Goal: Information Seeking & Learning: Find specific fact

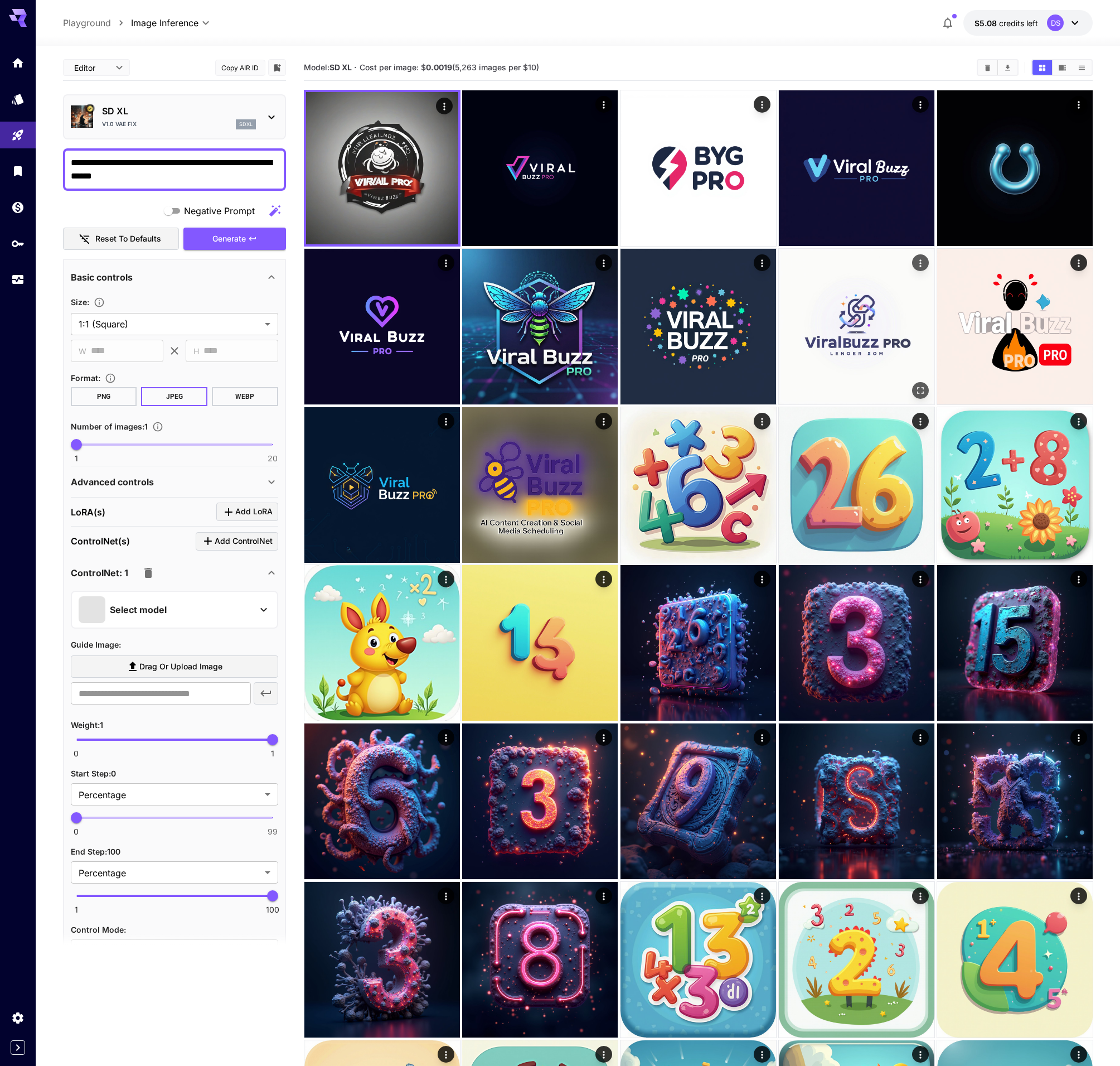
click at [843, 325] on img at bounding box center [857, 327] width 156 height 156
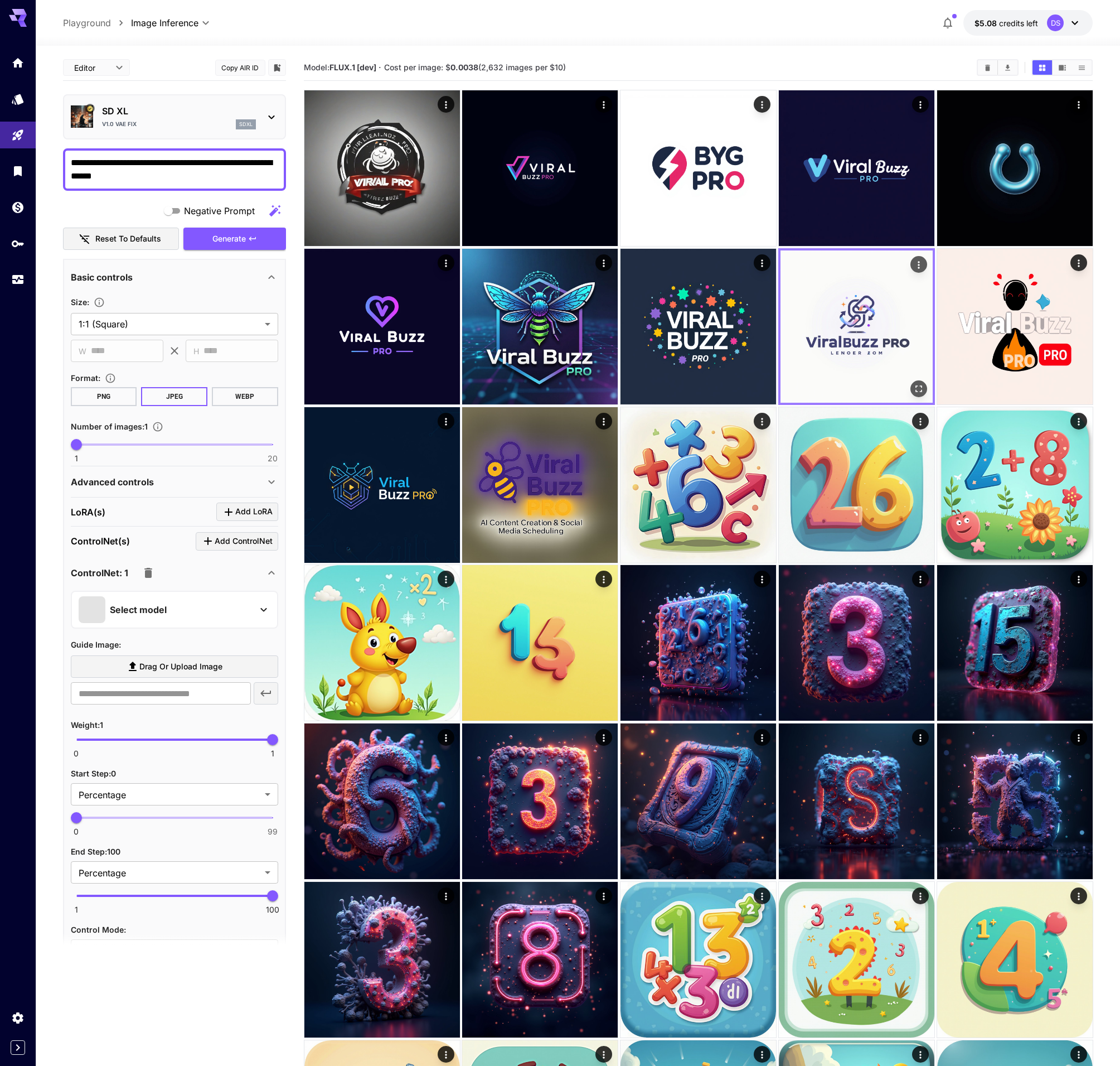
click at [920, 264] on icon "Actions" at bounding box center [919, 265] width 11 height 11
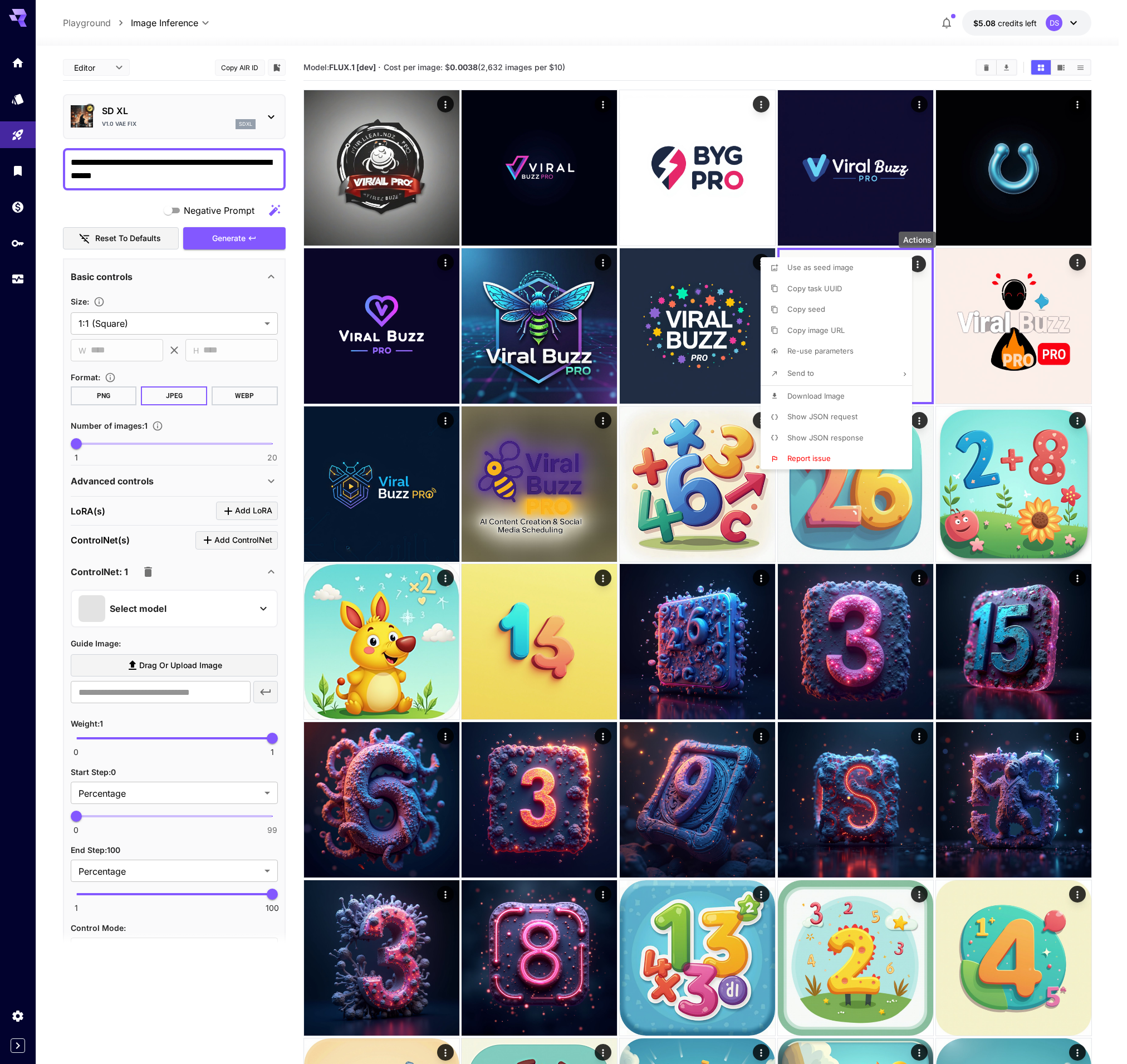
click at [846, 416] on span "Show JSON request" at bounding box center [823, 417] width 70 height 9
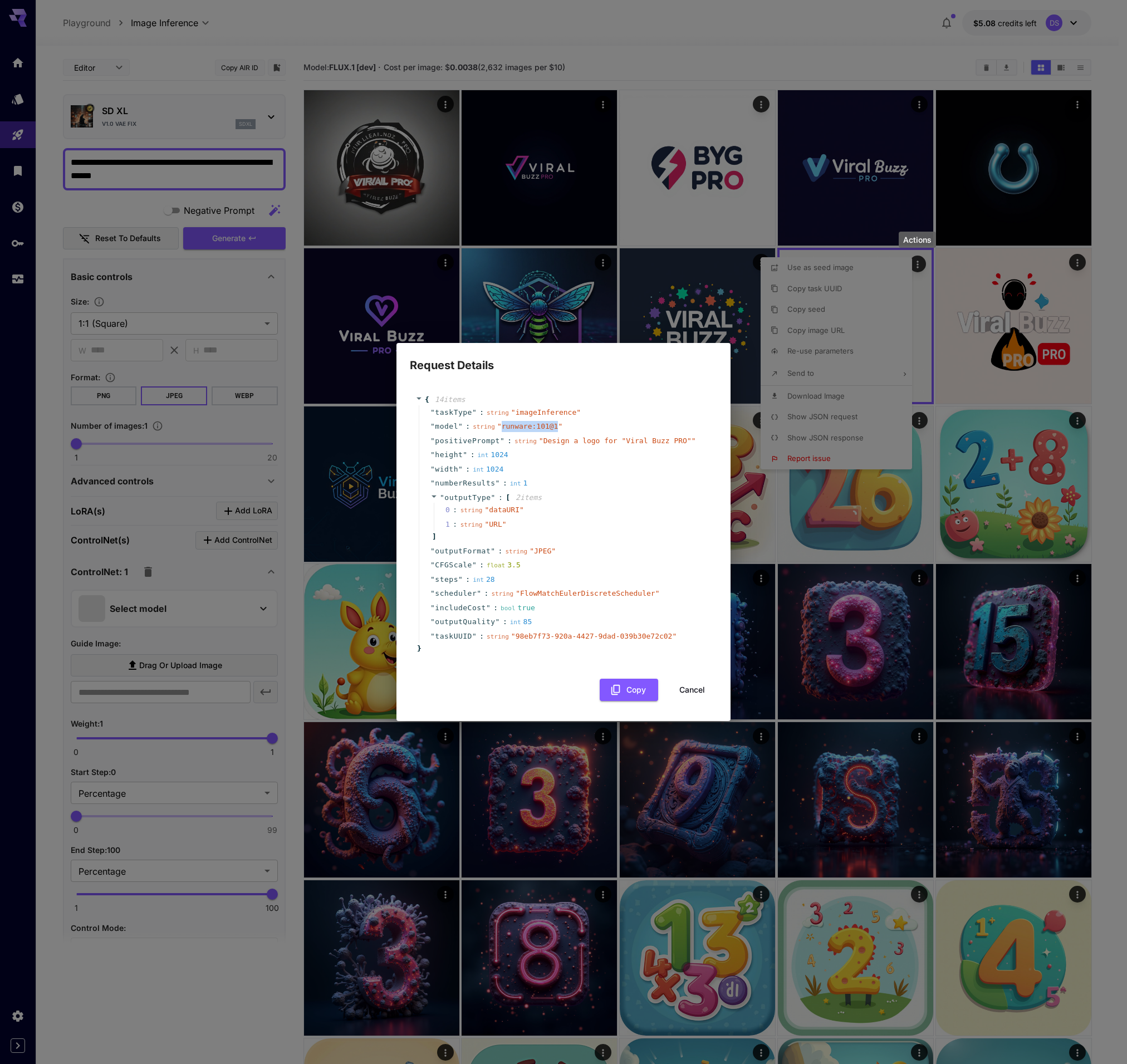
drag, startPoint x: 557, startPoint y: 426, endPoint x: 503, endPoint y: 425, distance: 54.0
click at [503, 425] on span "" runware:101@1 "" at bounding box center [529, 426] width 65 height 9
copy span "runware:101@1"
click at [700, 690] on button "Cancel" at bounding box center [692, 690] width 50 height 23
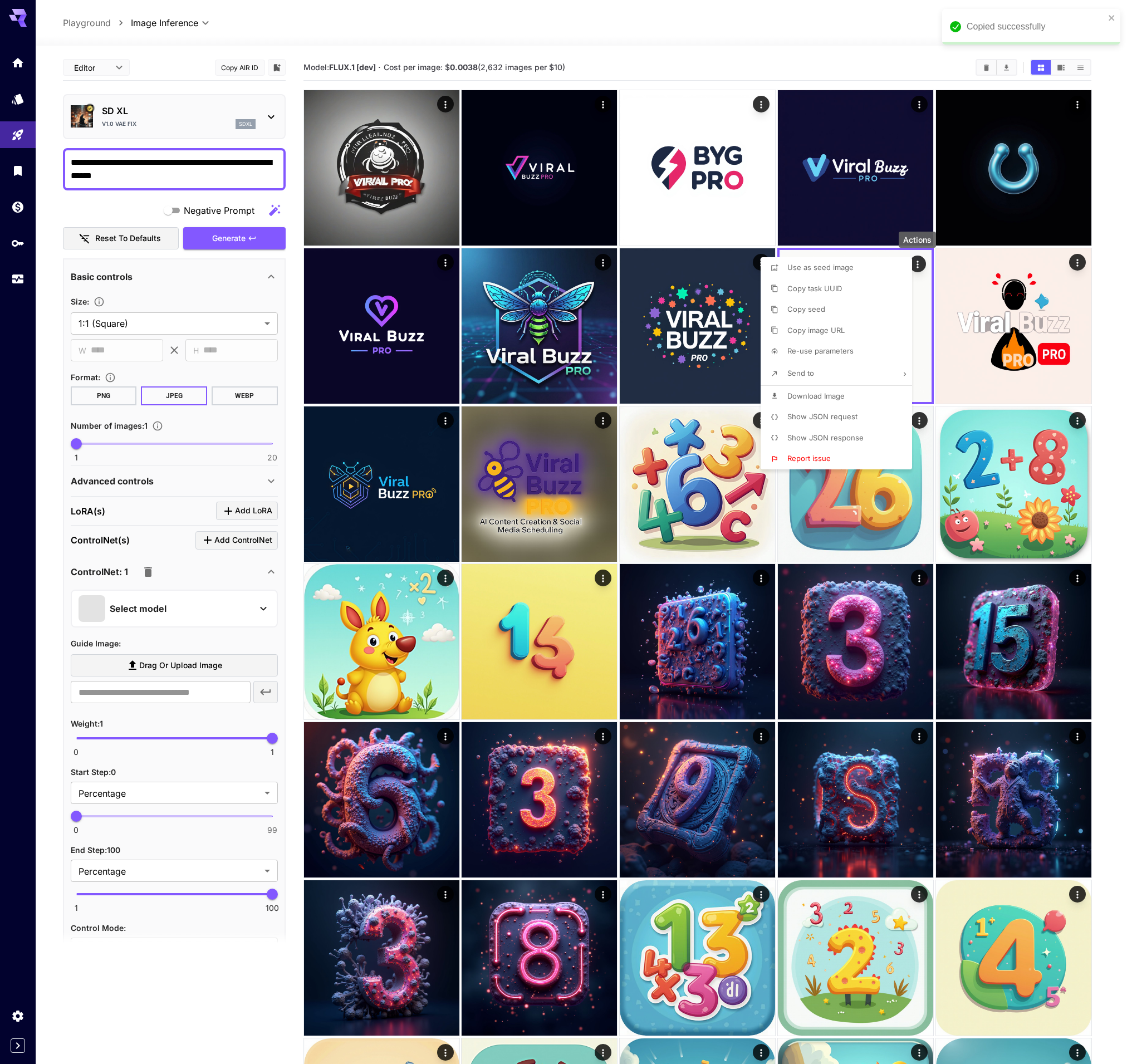
drag, startPoint x: 939, startPoint y: 341, endPoint x: 887, endPoint y: 337, distance: 52.2
click at [939, 341] on div at bounding box center [564, 532] width 1127 height 1064
click at [882, 336] on li "Copy image URL" at bounding box center [840, 330] width 158 height 21
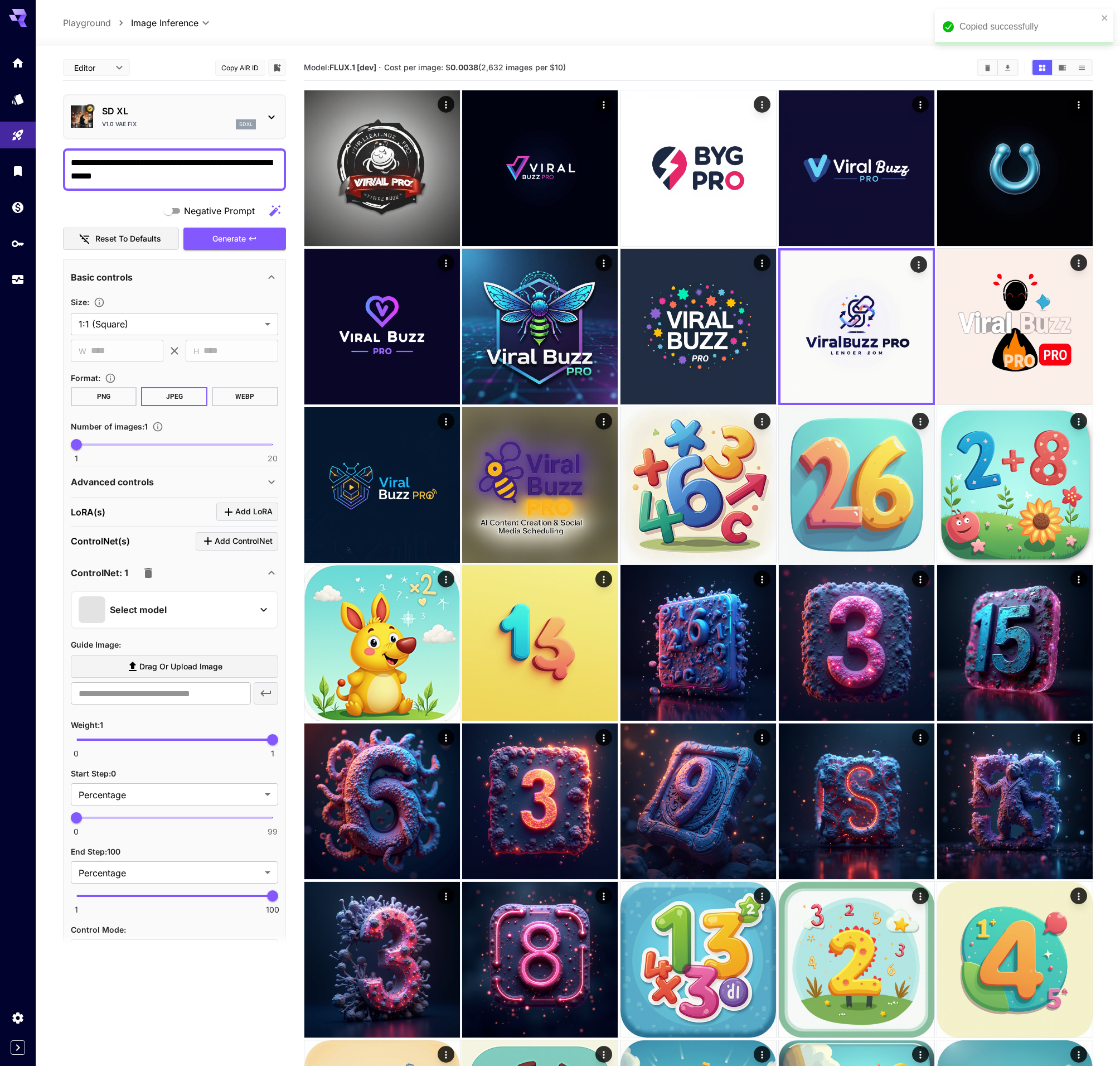
click at [960, 330] on img at bounding box center [1015, 327] width 156 height 156
click at [912, 330] on img at bounding box center [857, 327] width 152 height 152
click at [448, 66] on span "Cost per image: $ 0.0038 (2,632 images per $10)" at bounding box center [475, 67] width 182 height 10
click at [394, 66] on span "Cost per image: $ 0.0038 (2,632 images per $10)" at bounding box center [475, 67] width 182 height 10
drag, startPoint x: 394, startPoint y: 66, endPoint x: 467, endPoint y: 68, distance: 73.0
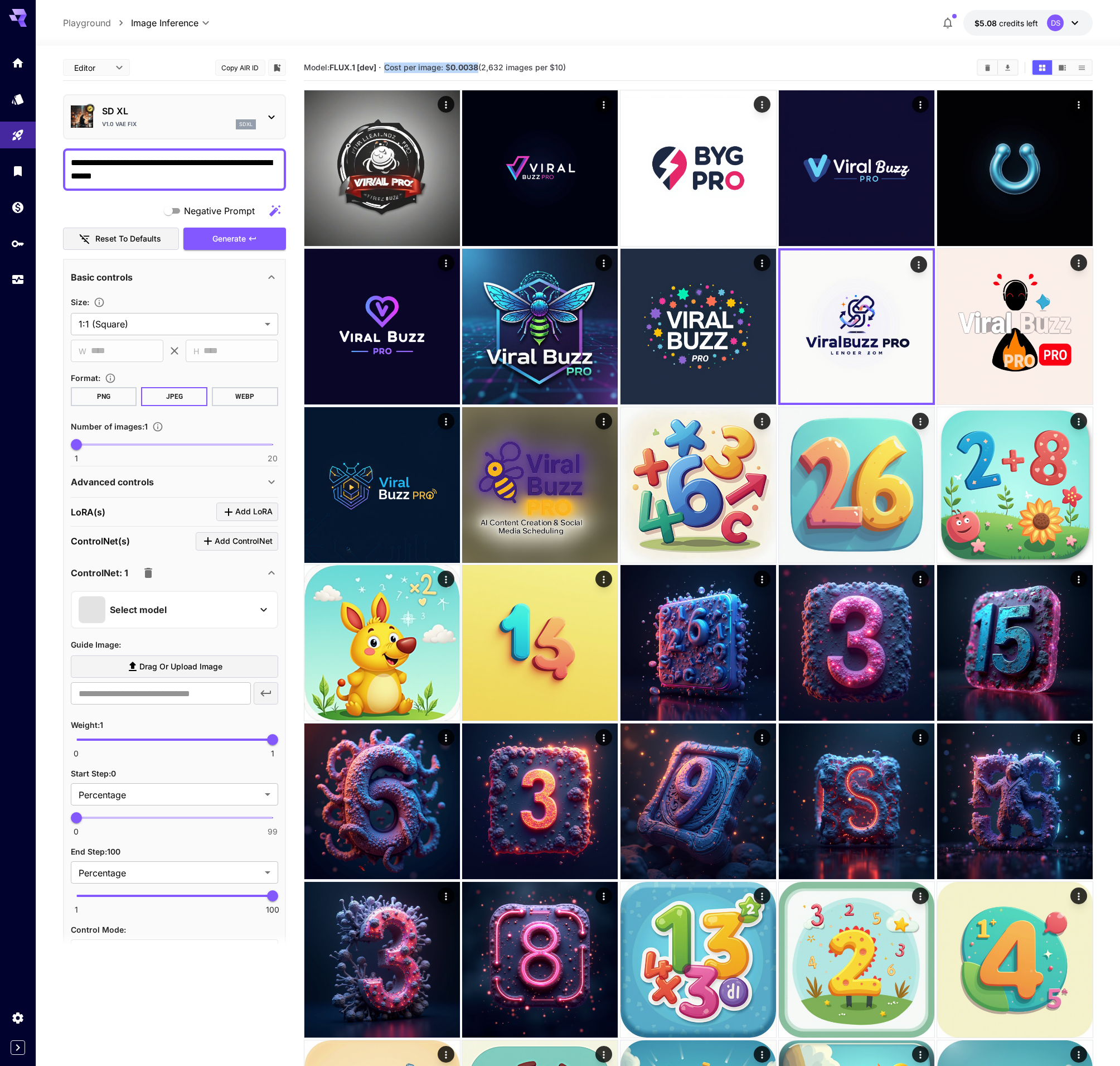
click at [467, 68] on span "Cost per image: $ 0.0038 (2,632 images per $10)" at bounding box center [475, 67] width 182 height 10
copy span "Cost per image: $ 0.0038"
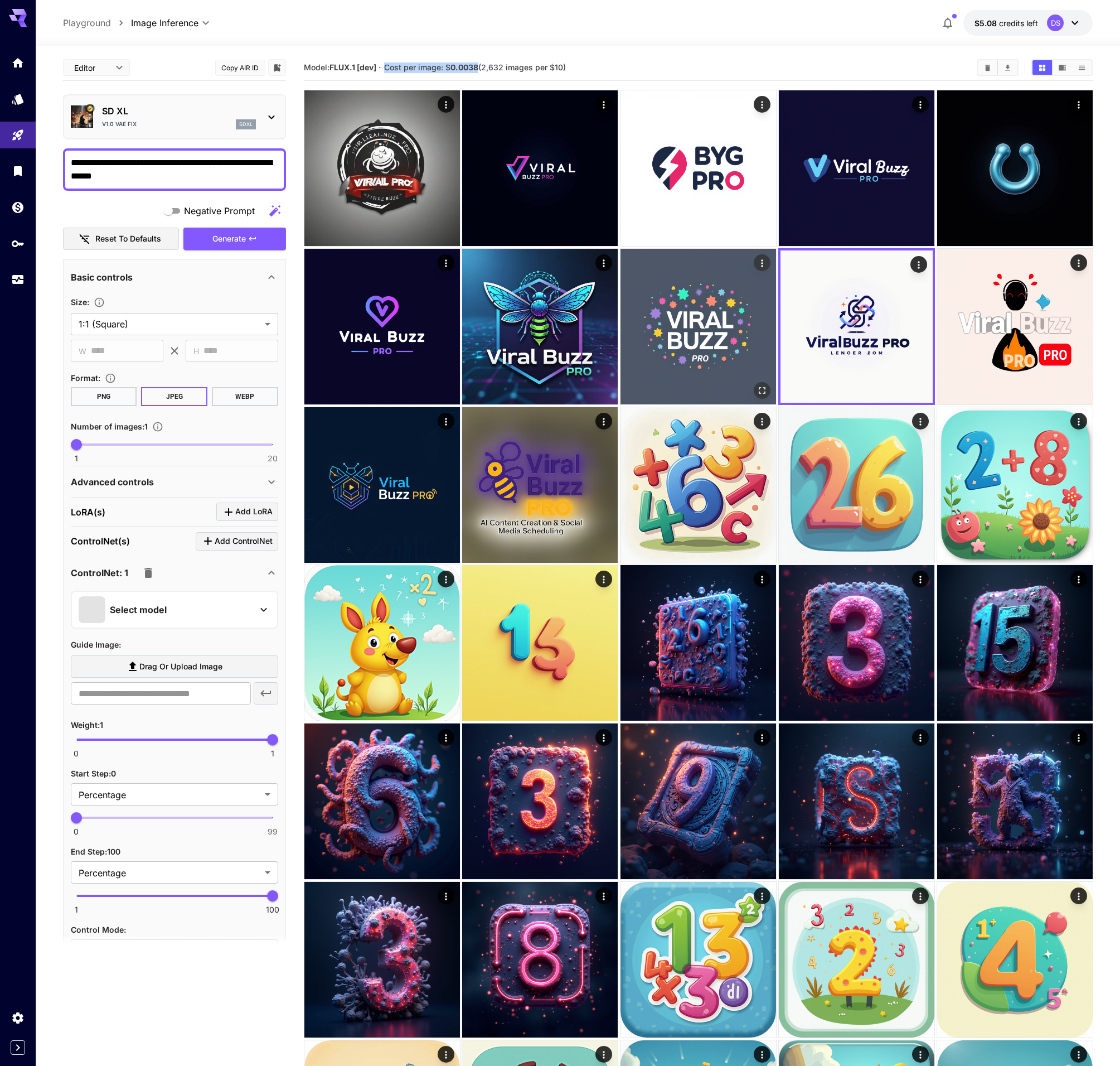
click at [758, 264] on icon "Actions" at bounding box center [762, 264] width 11 height 11
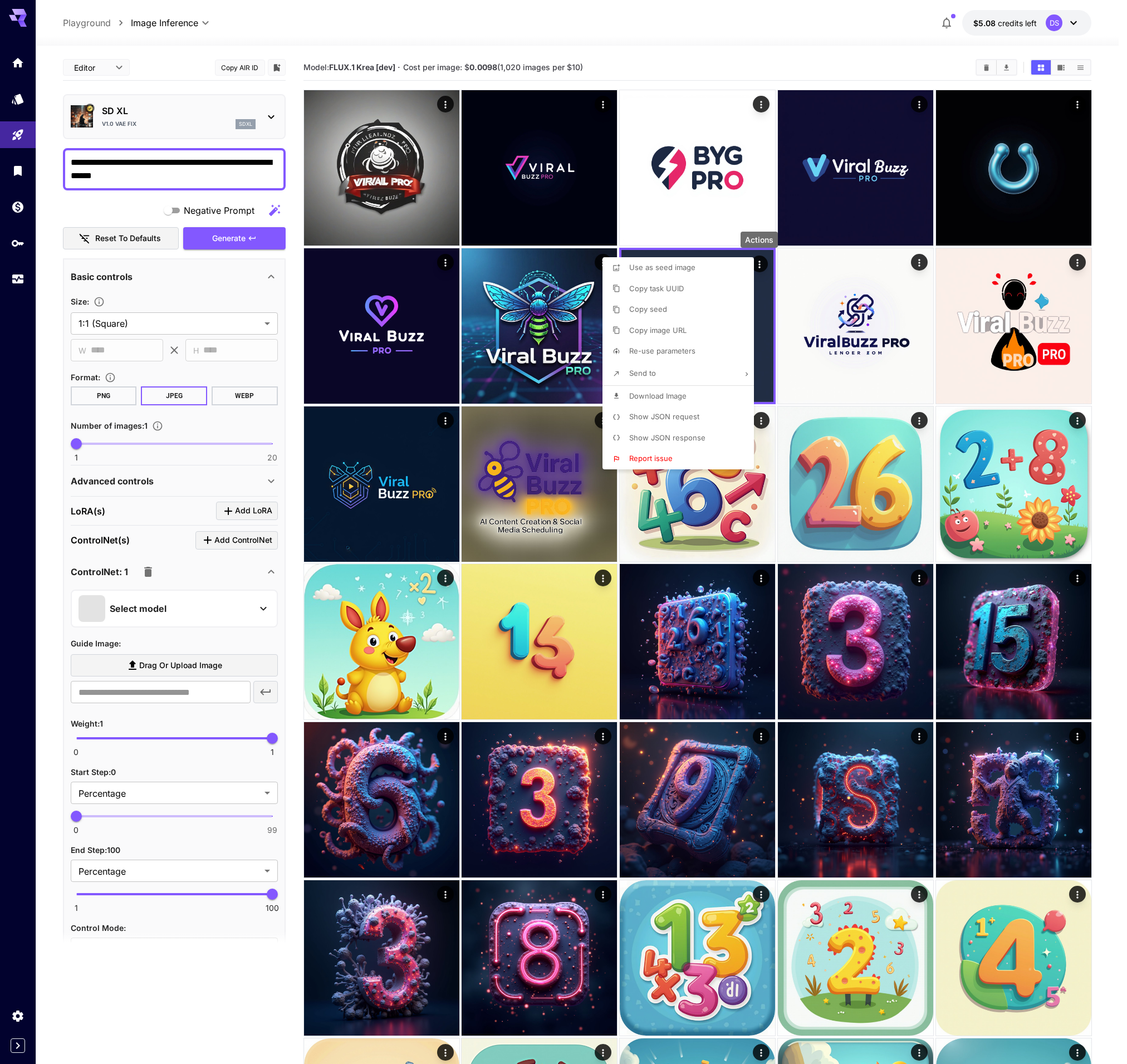
click at [657, 414] on span "Show JSON request" at bounding box center [664, 417] width 70 height 9
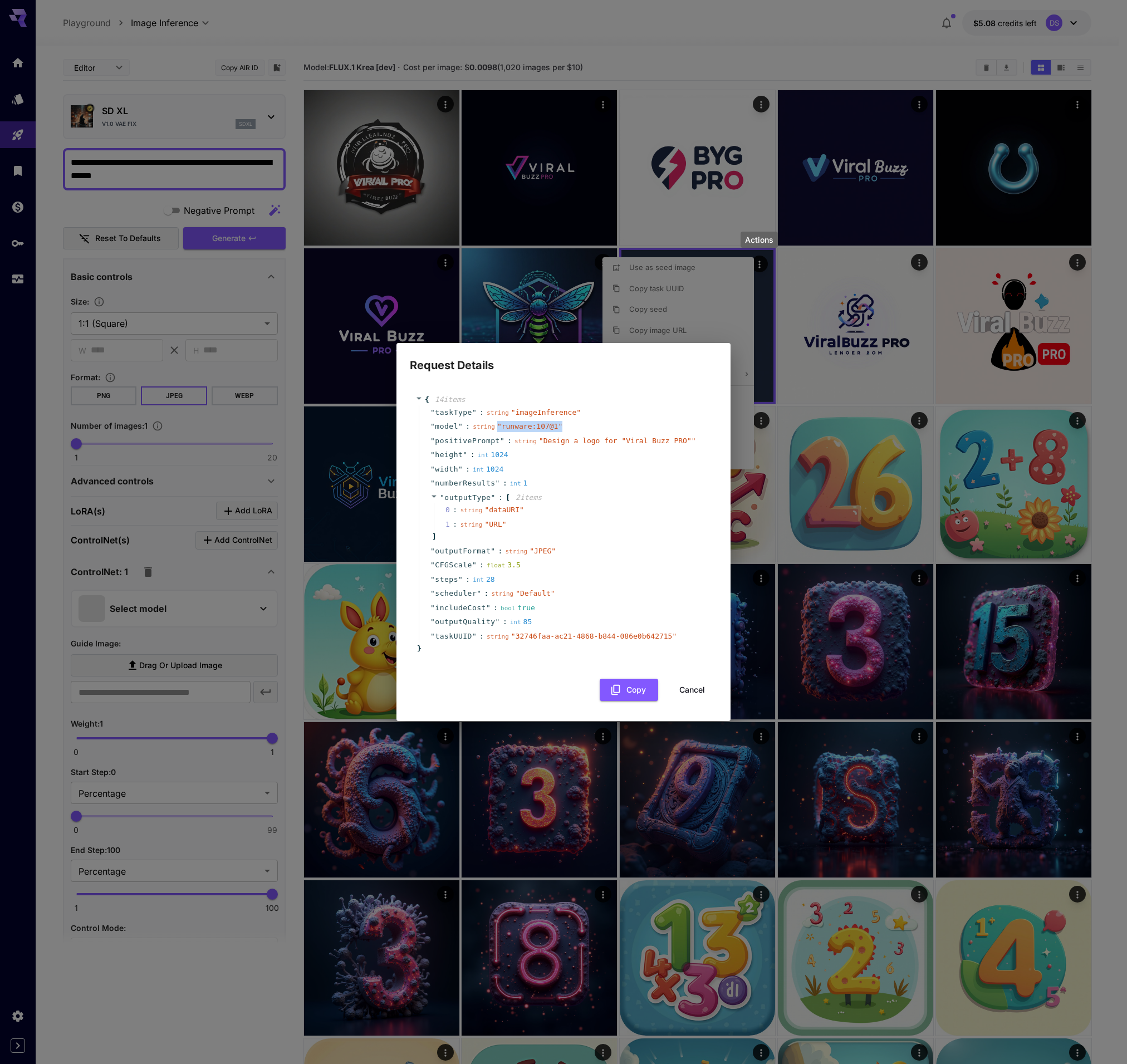
drag, startPoint x: 528, startPoint y: 426, endPoint x: 498, endPoint y: 429, distance: 30.1
click at [498, 429] on div "" model " : string " runware:107@1 "" at bounding box center [565, 427] width 293 height 15
copy span "" runware:107@1 ""
click at [689, 688] on button "Cancel" at bounding box center [692, 690] width 50 height 23
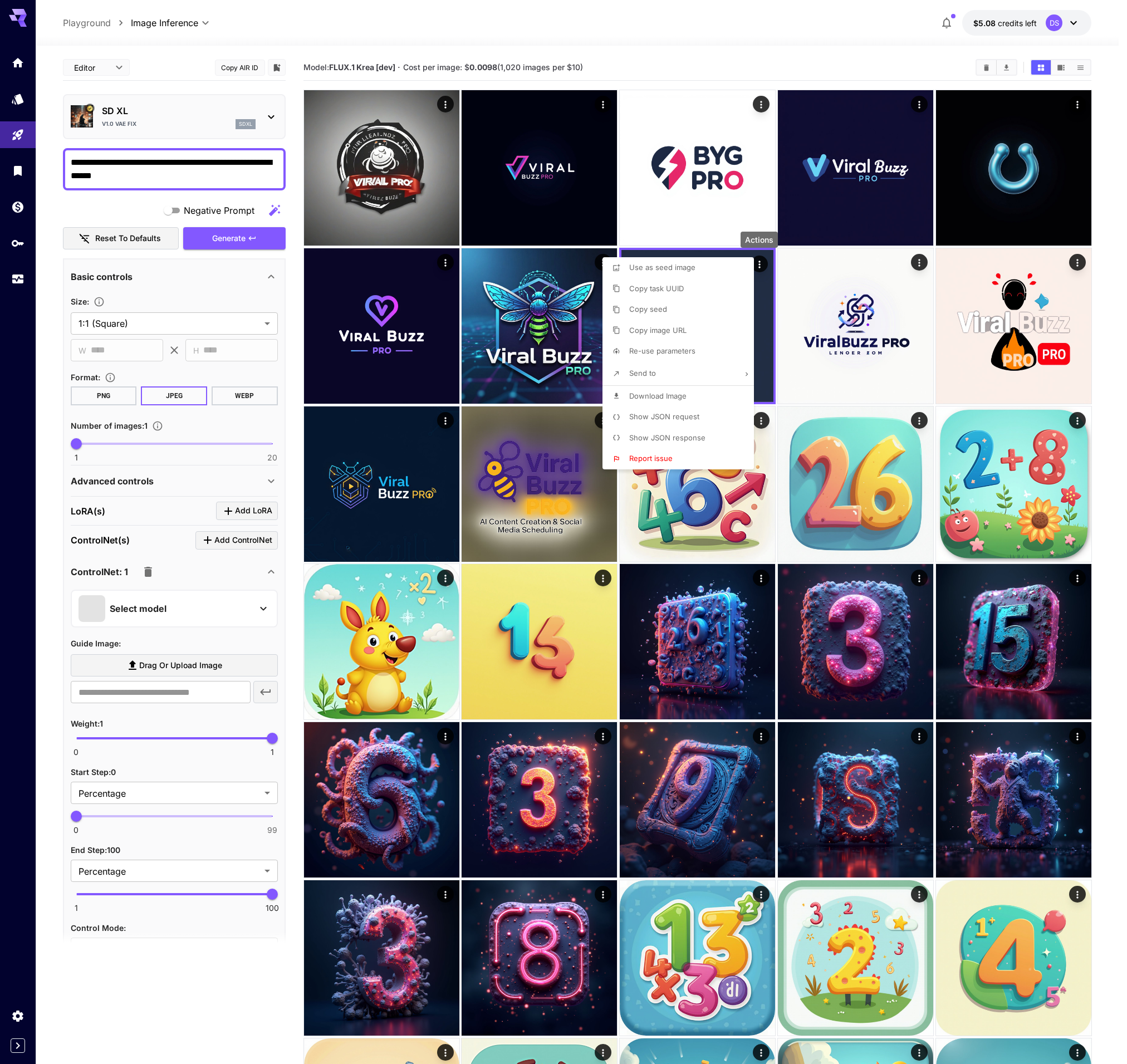
click at [506, 63] on div at bounding box center [564, 532] width 1127 height 1064
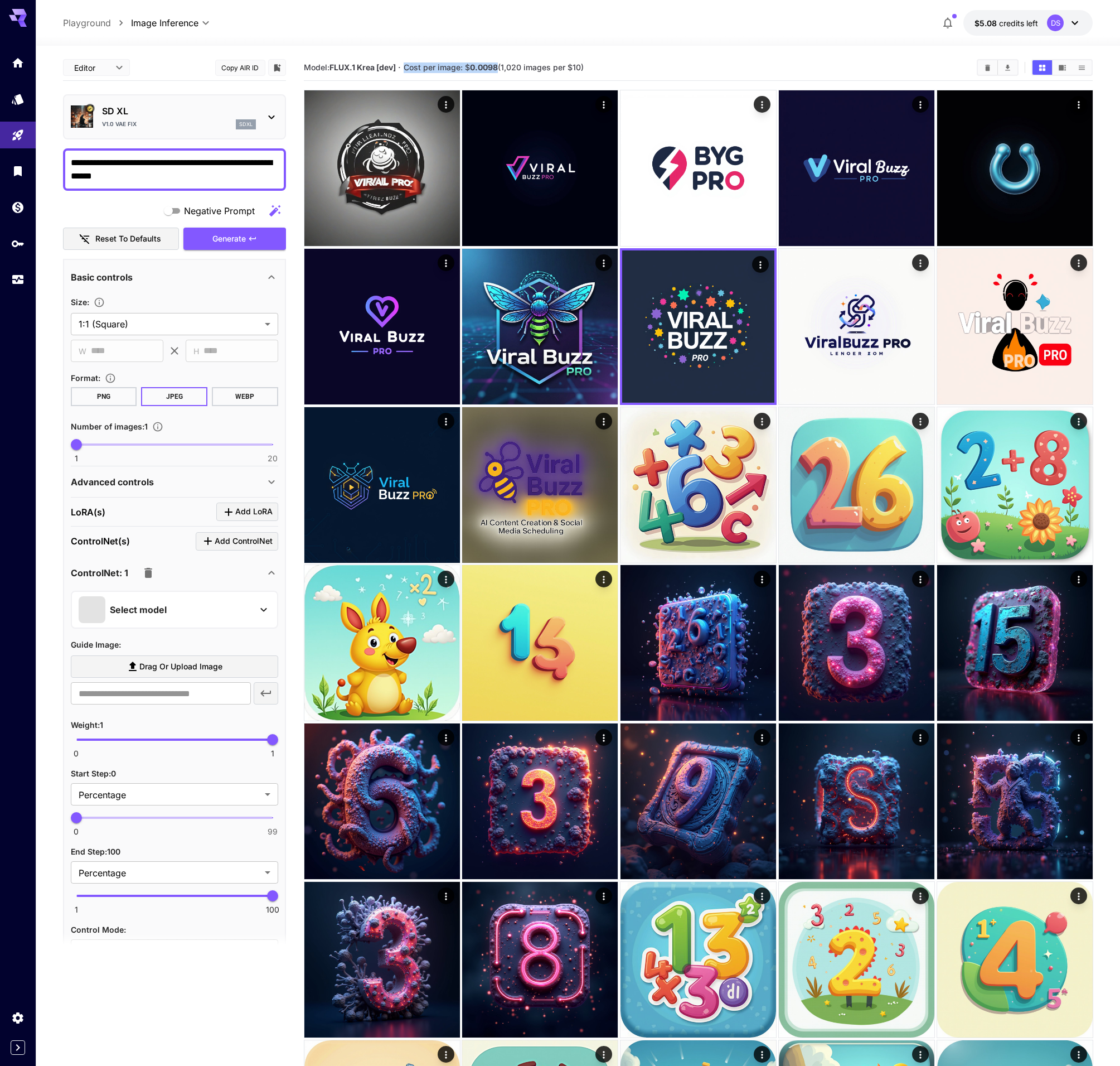
drag, startPoint x: 407, startPoint y: 69, endPoint x: 500, endPoint y: 68, distance: 93.0
click at [500, 68] on span "Cost per image: $ 0.0098 (1,020 images per $10)" at bounding box center [493, 67] width 180 height 10
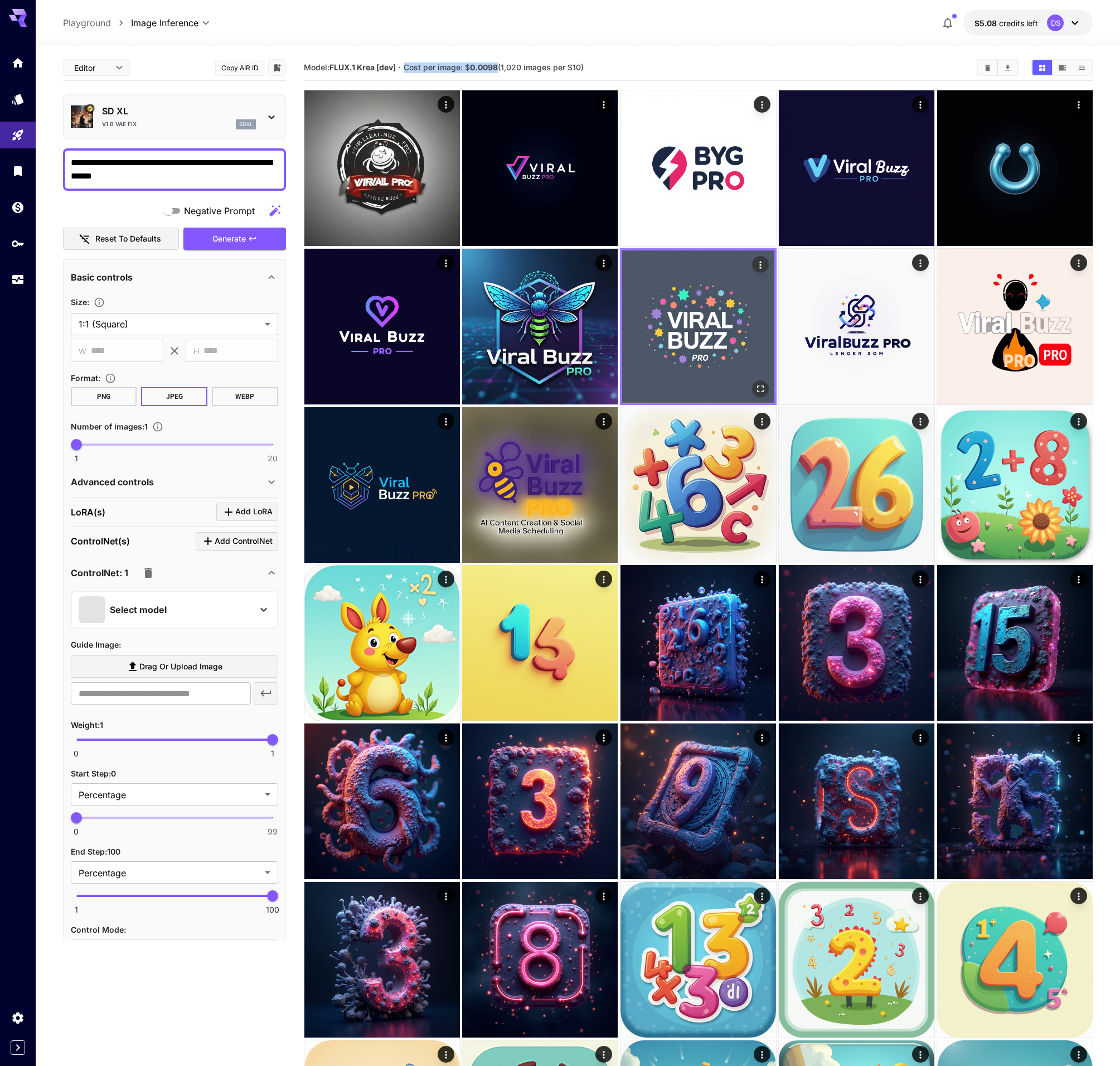
copy span "Cost per image: $ 0.0098"
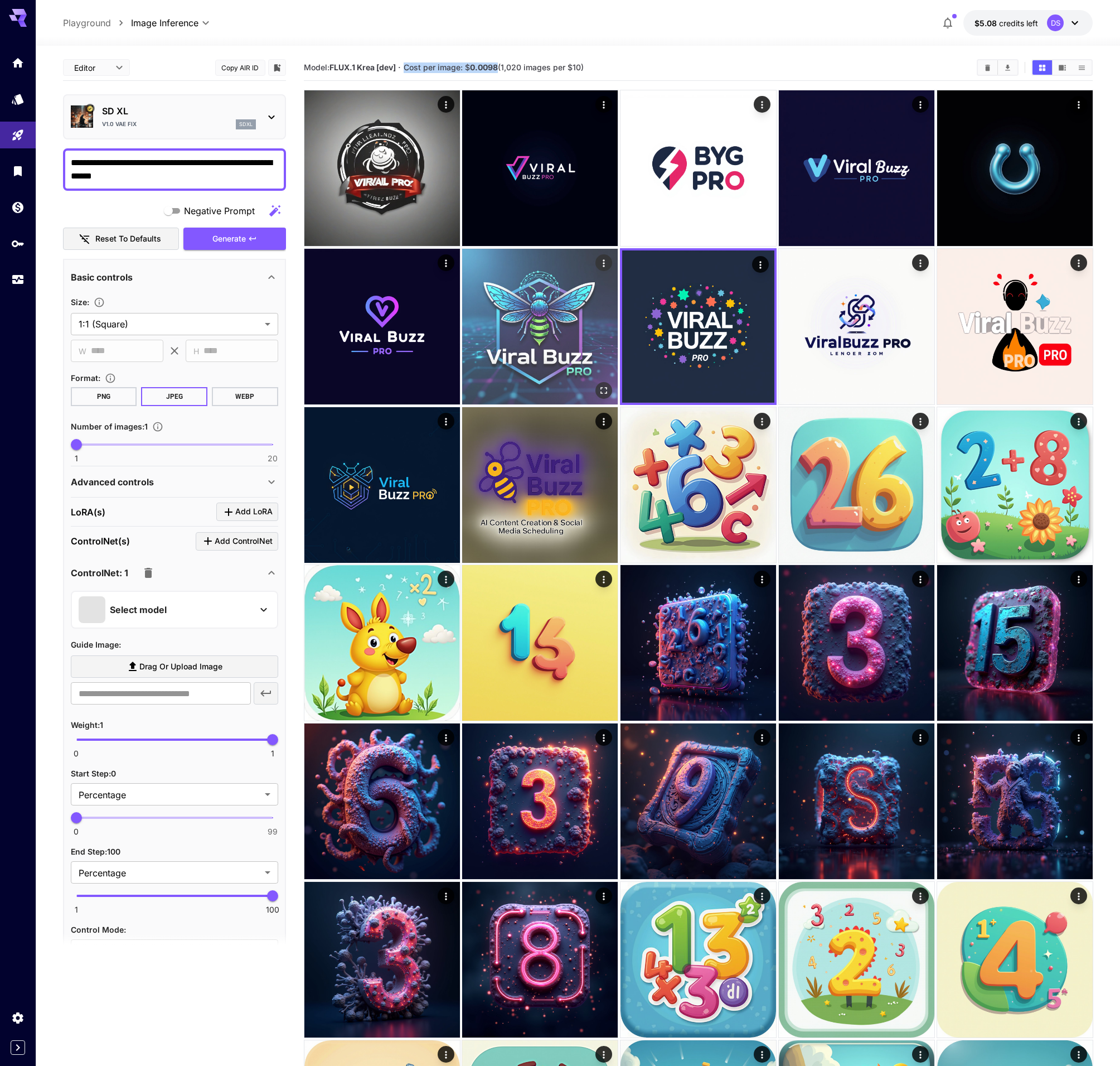
click at [605, 265] on icon "Actions" at bounding box center [604, 264] width 11 height 11
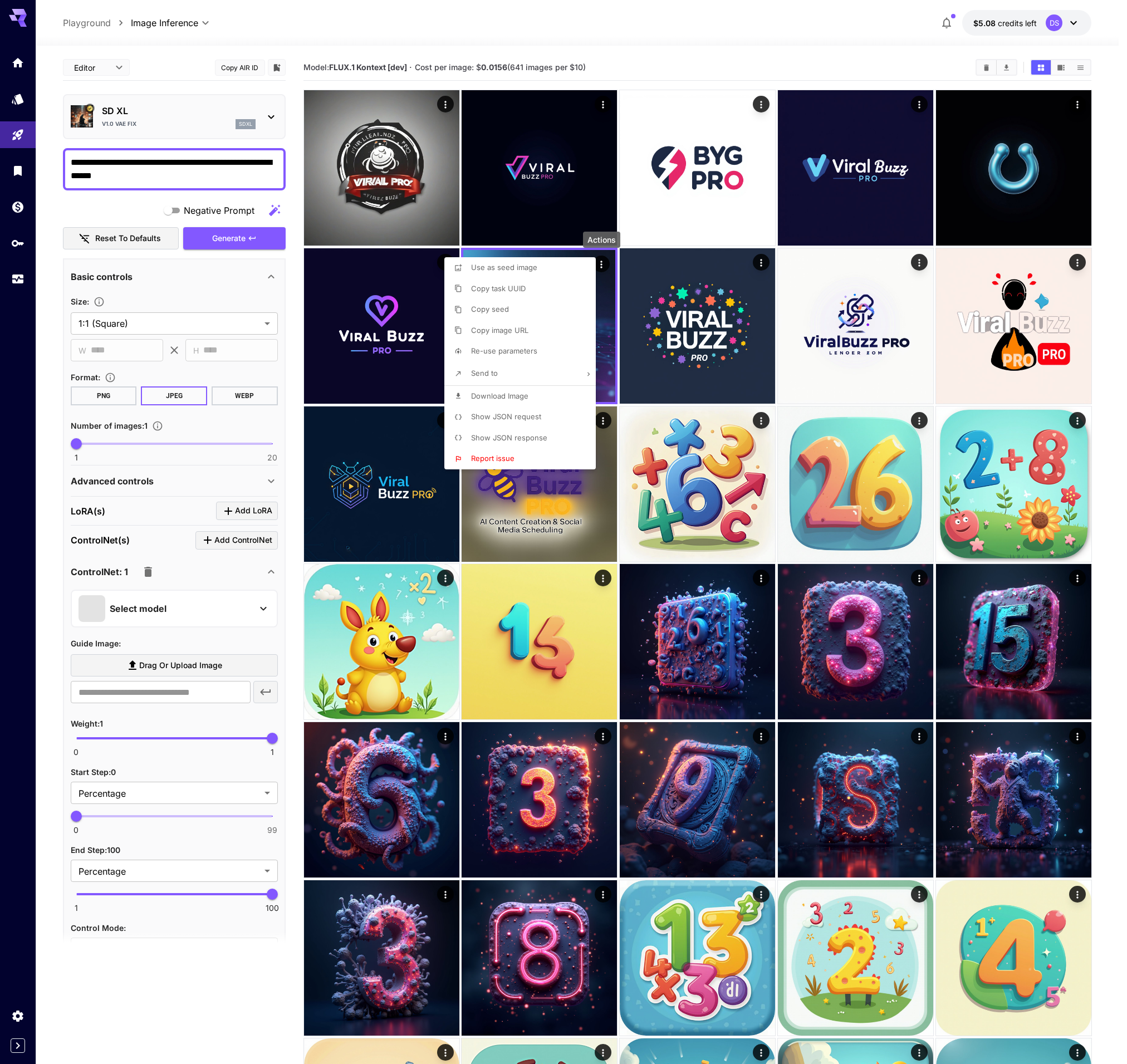
click at [511, 414] on span "Show JSON request" at bounding box center [506, 417] width 70 height 9
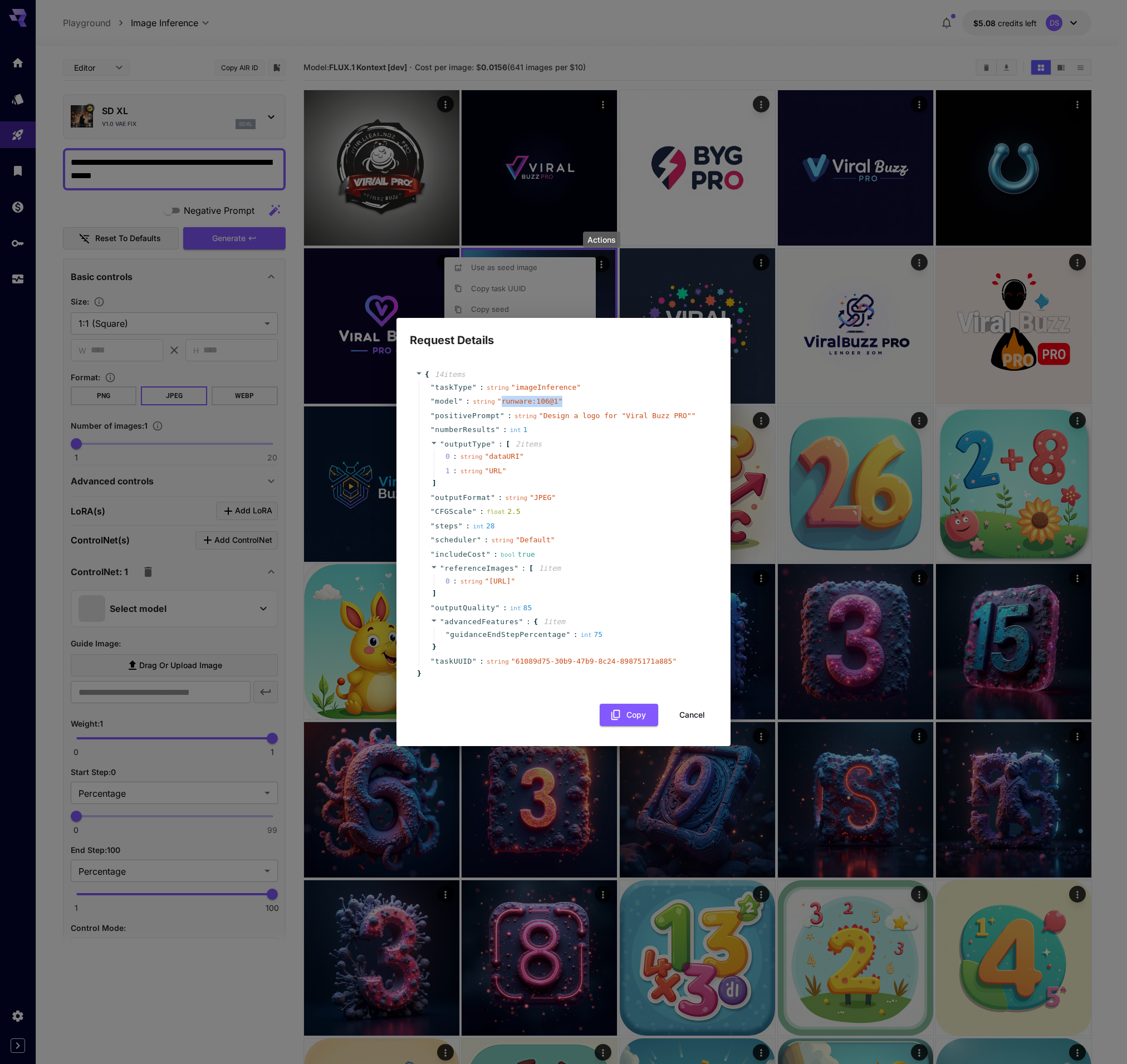
drag, startPoint x: 571, startPoint y: 389, endPoint x: 502, endPoint y: 393, distance: 69.1
click at [502, 394] on div "" model " : string " runware:106@1 "" at bounding box center [565, 401] width 293 height 15
copy span "runware:106@1 ""
click at [688, 720] on button "Cancel" at bounding box center [692, 715] width 50 height 23
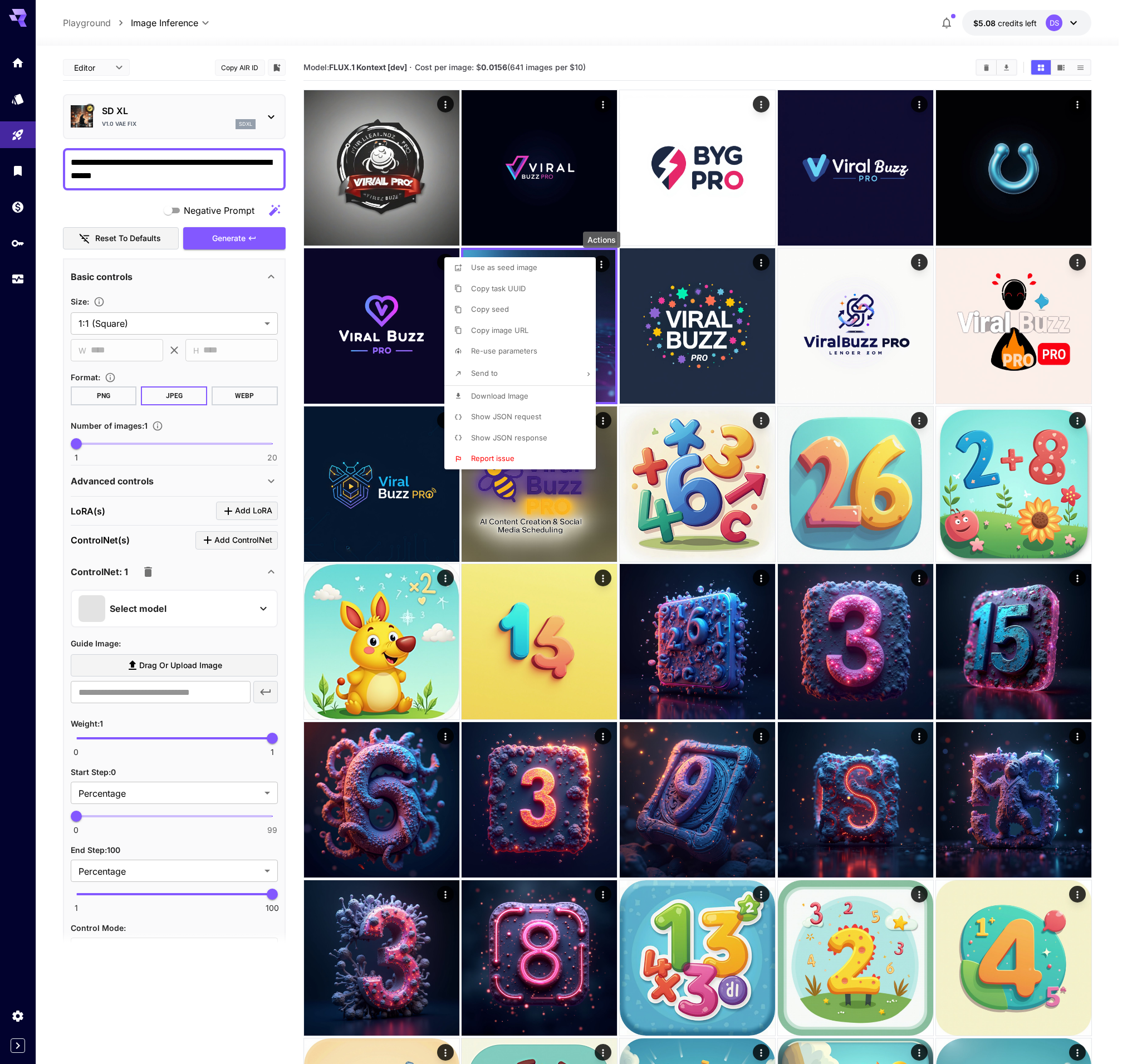
click at [425, 63] on div at bounding box center [564, 532] width 1127 height 1064
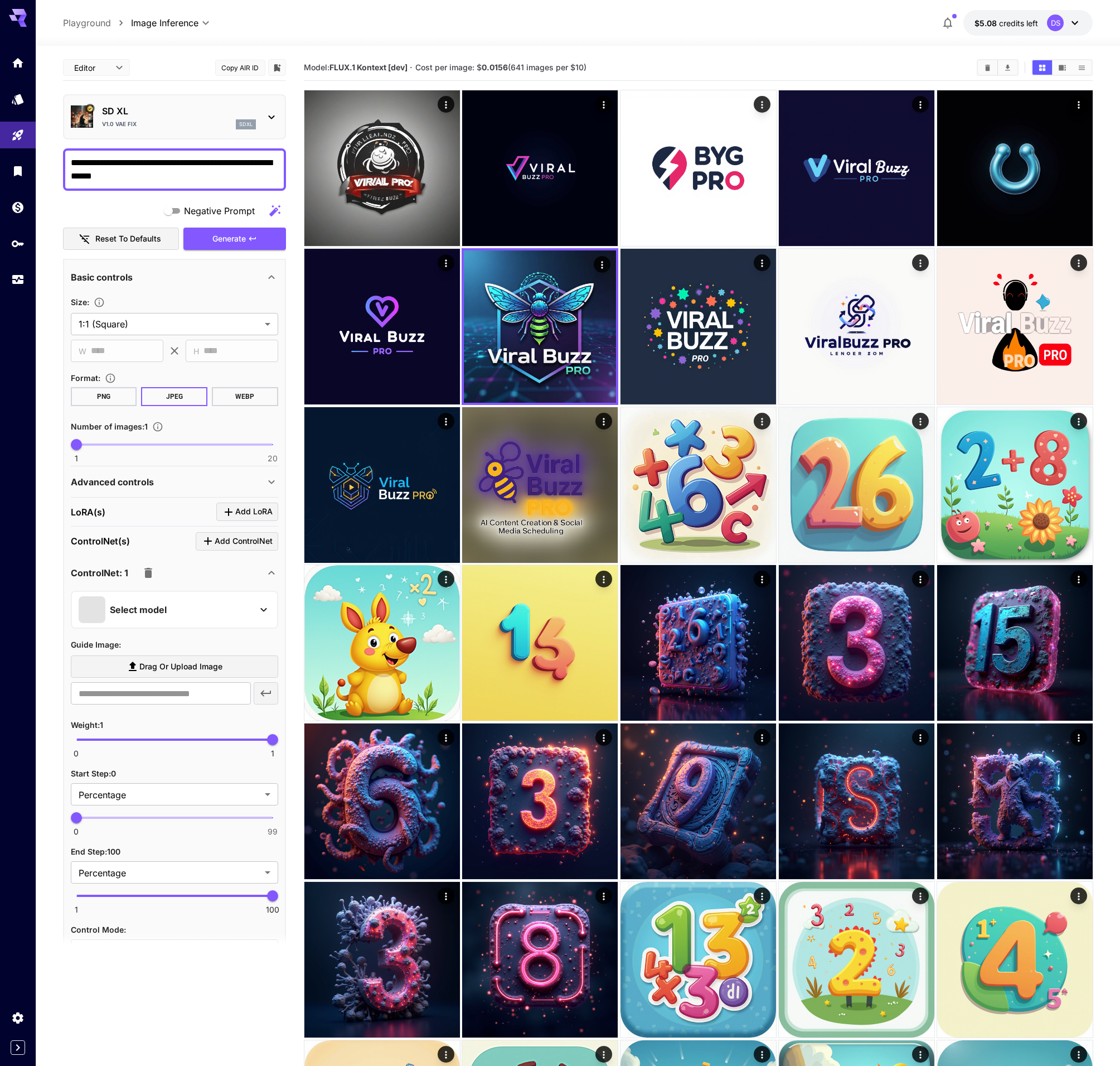
drag, startPoint x: 496, startPoint y: 64, endPoint x: 506, endPoint y: 66, distance: 10.2
click at [486, 69] on b "0.0156" at bounding box center [495, 67] width 26 height 10
click at [448, 61] on section "Model: FLUX.1 Kontext [dev] · Cost per image: $ 0.0156 (641 images per $10)" at bounding box center [636, 68] width 664 height 14
click at [419, 66] on span "Cost per image: $ 0.0156 (641 images per $10)" at bounding box center [501, 67] width 171 height 10
click at [435, 43] on div at bounding box center [578, 39] width 1084 height 14
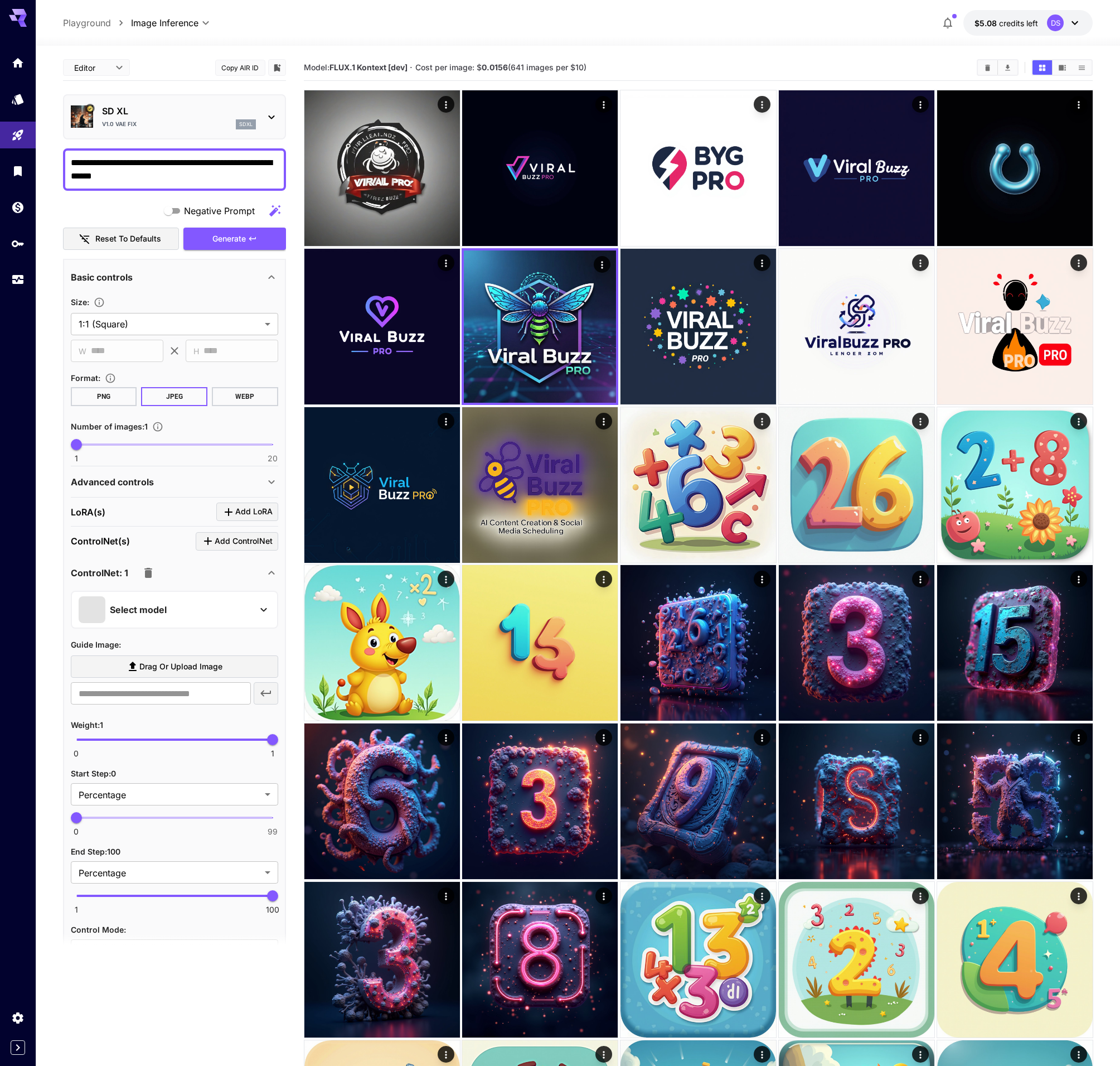
click at [446, 55] on div "Model: FLUX.1 Kontext [dev] · Cost per image: $ 0.0156 (641 images per $10)" at bounding box center [698, 68] width 790 height 26
click at [425, 66] on span "Cost per image: $ 0.0156 (641 images per $10)" at bounding box center [501, 67] width 171 height 10
drag, startPoint x: 478, startPoint y: 69, endPoint x: 501, endPoint y: 69, distance: 23.0
click at [501, 69] on span "Cost per image: $ 0.0156 (641 images per $10)" at bounding box center [501, 67] width 171 height 10
copy span "Cost per image: $ 0.0156"
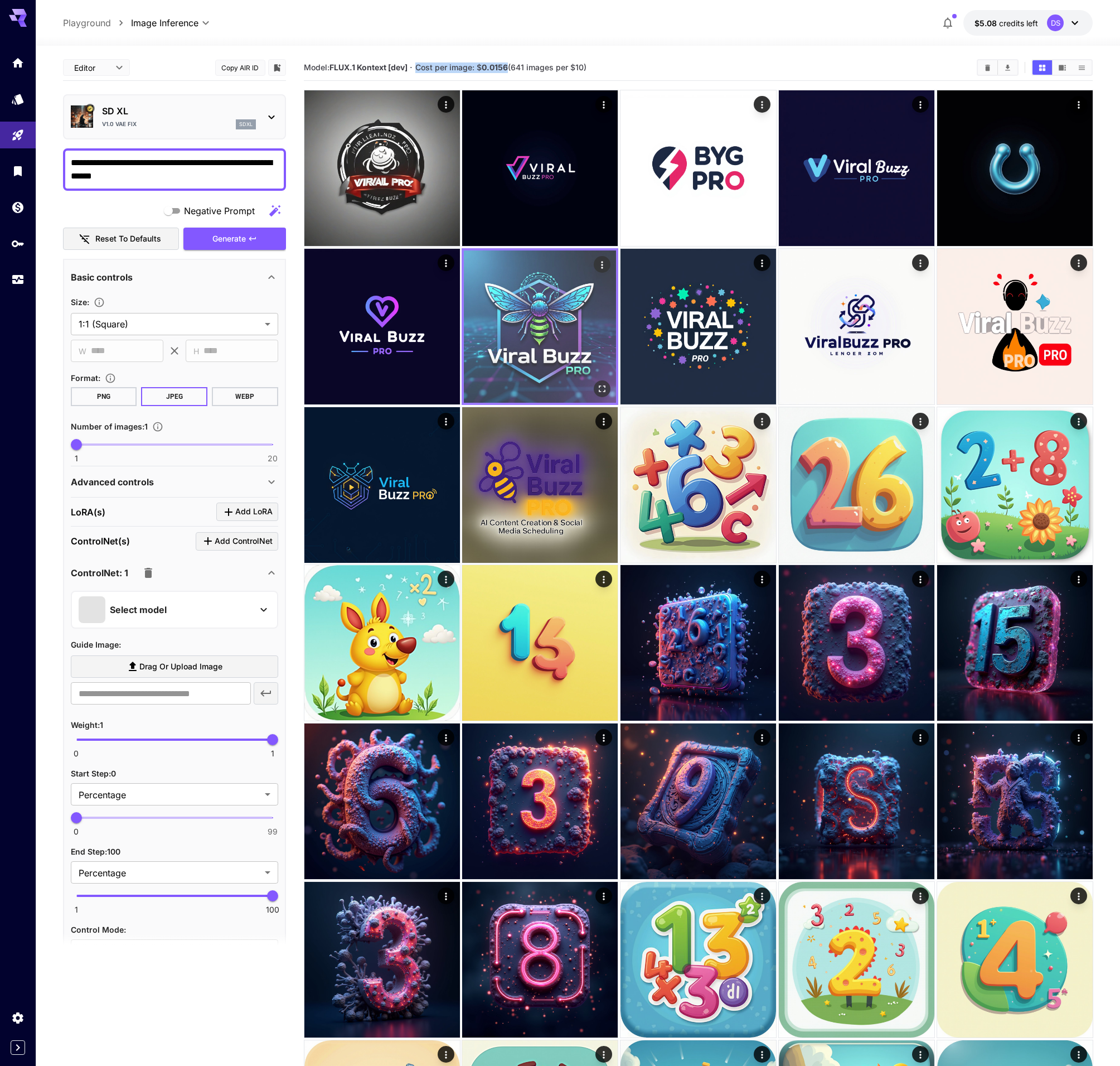
click at [583, 318] on img at bounding box center [540, 327] width 152 height 152
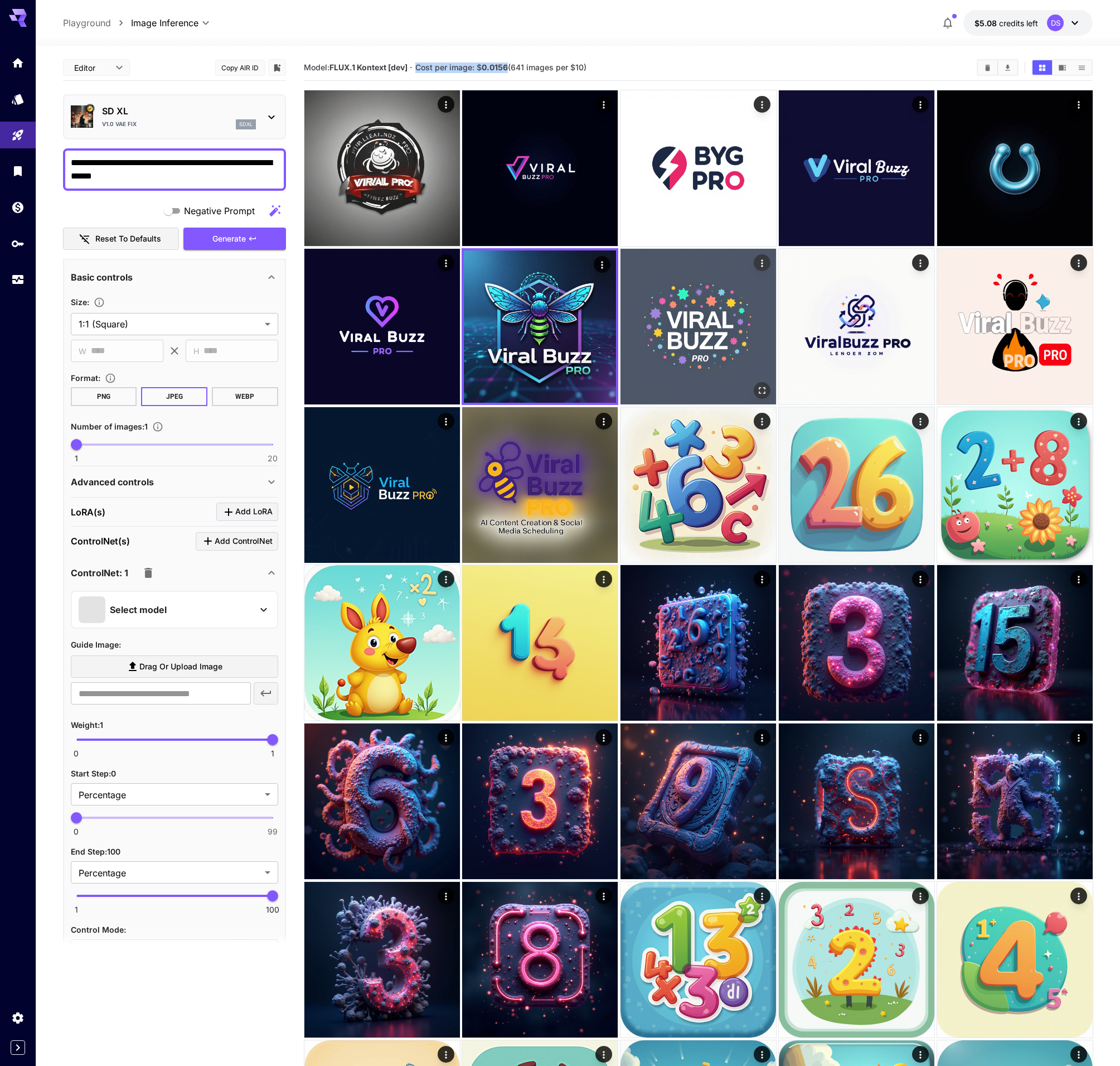
click at [667, 320] on img at bounding box center [698, 327] width 156 height 156
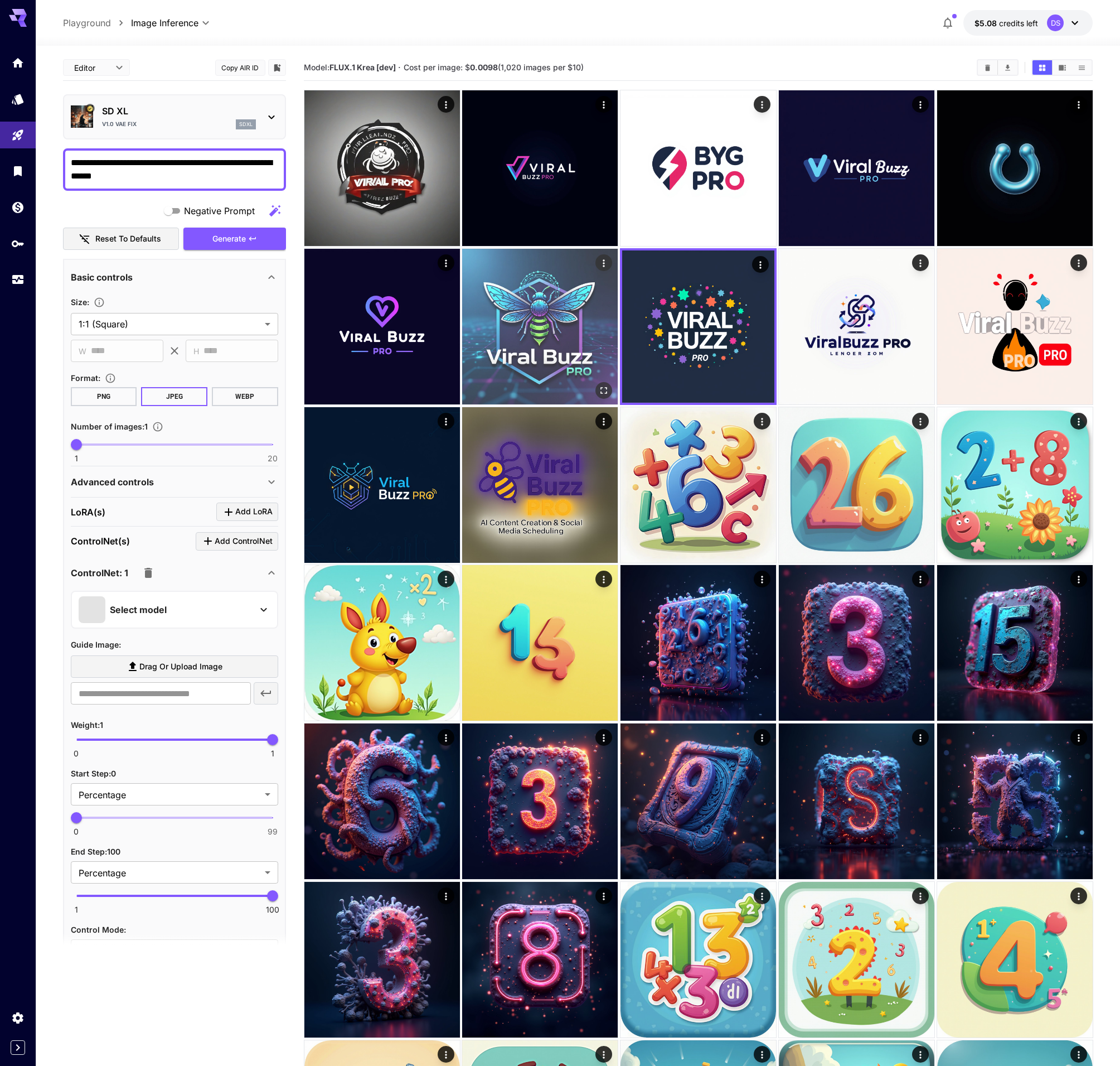
click at [540, 328] on img at bounding box center [540, 327] width 156 height 156
click at [389, 334] on img at bounding box center [382, 327] width 156 height 156
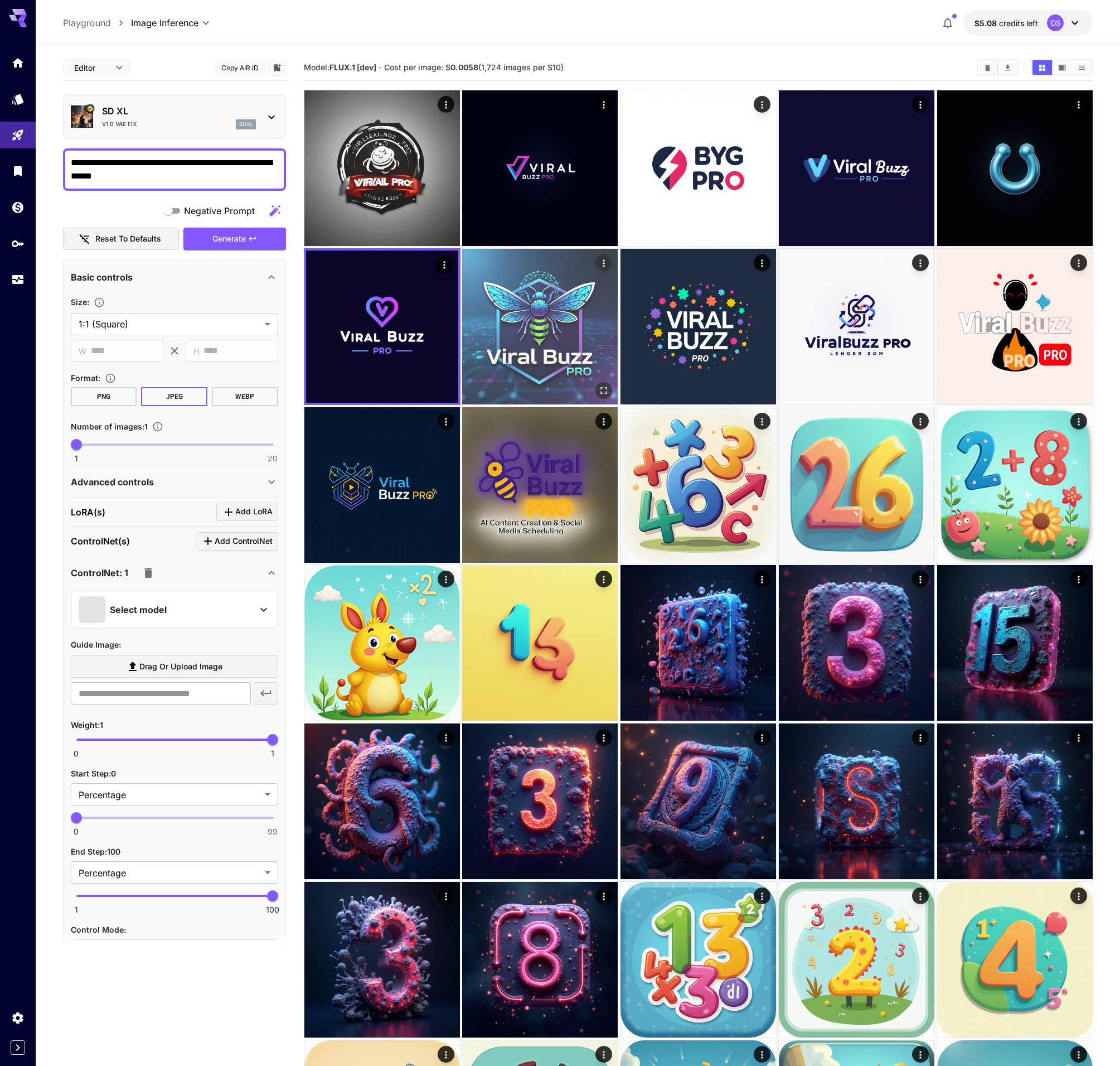
click at [535, 326] on img at bounding box center [540, 327] width 156 height 156
click at [547, 317] on img at bounding box center [540, 327] width 152 height 152
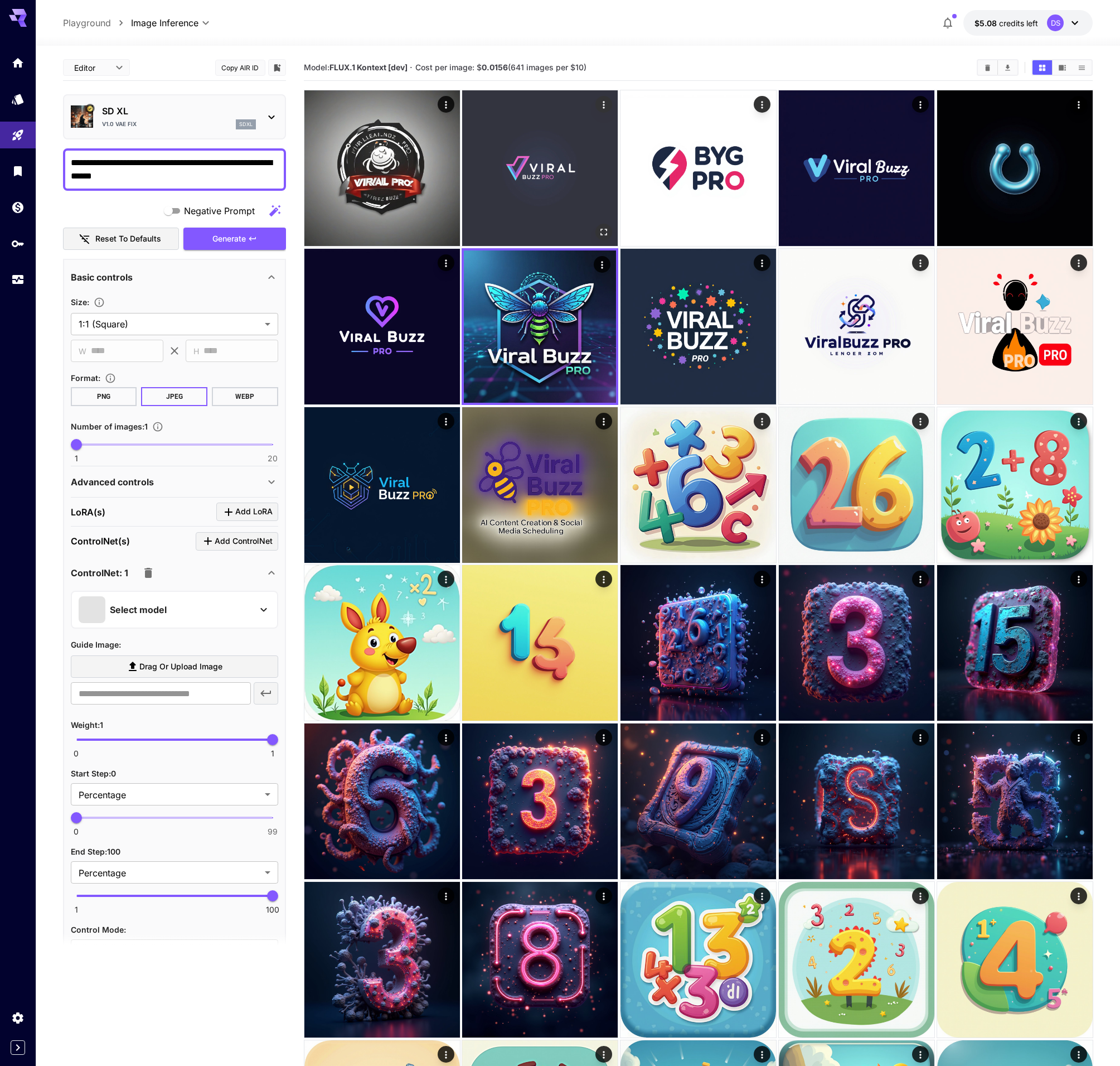
click at [553, 185] on img at bounding box center [540, 168] width 156 height 156
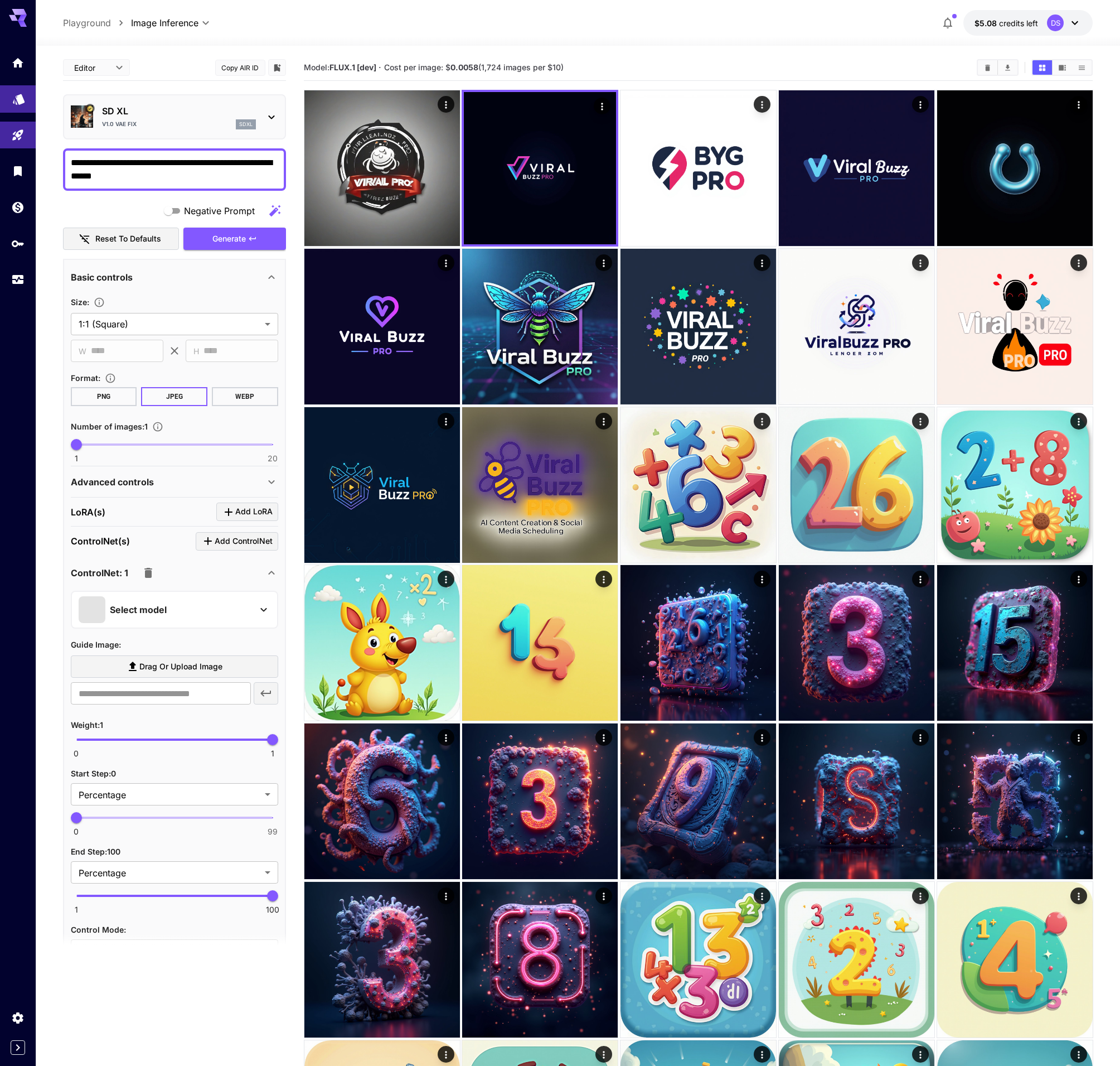
click at [18, 106] on link at bounding box center [18, 99] width 36 height 27
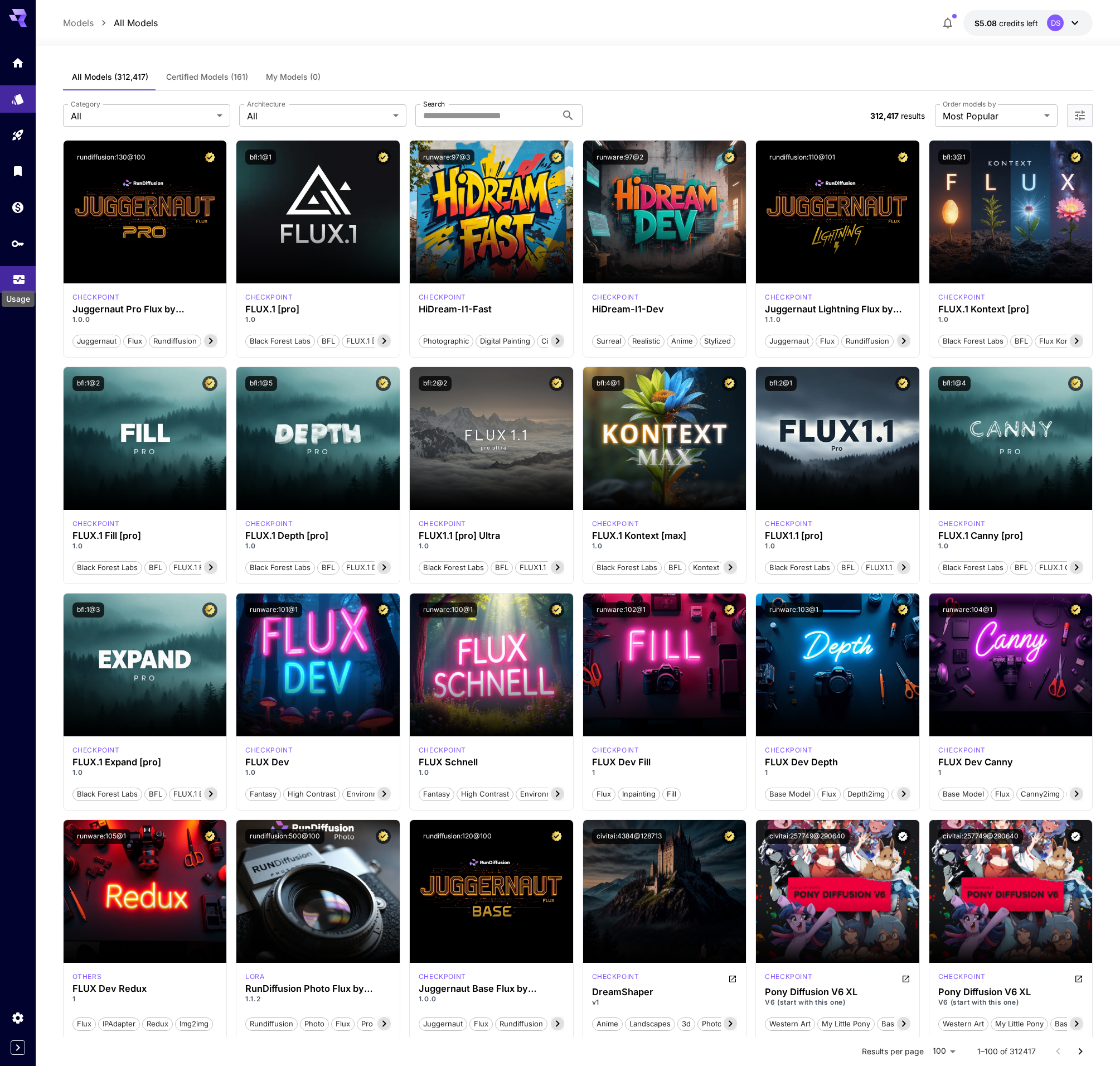
click at [11, 274] on link at bounding box center [18, 279] width 36 height 27
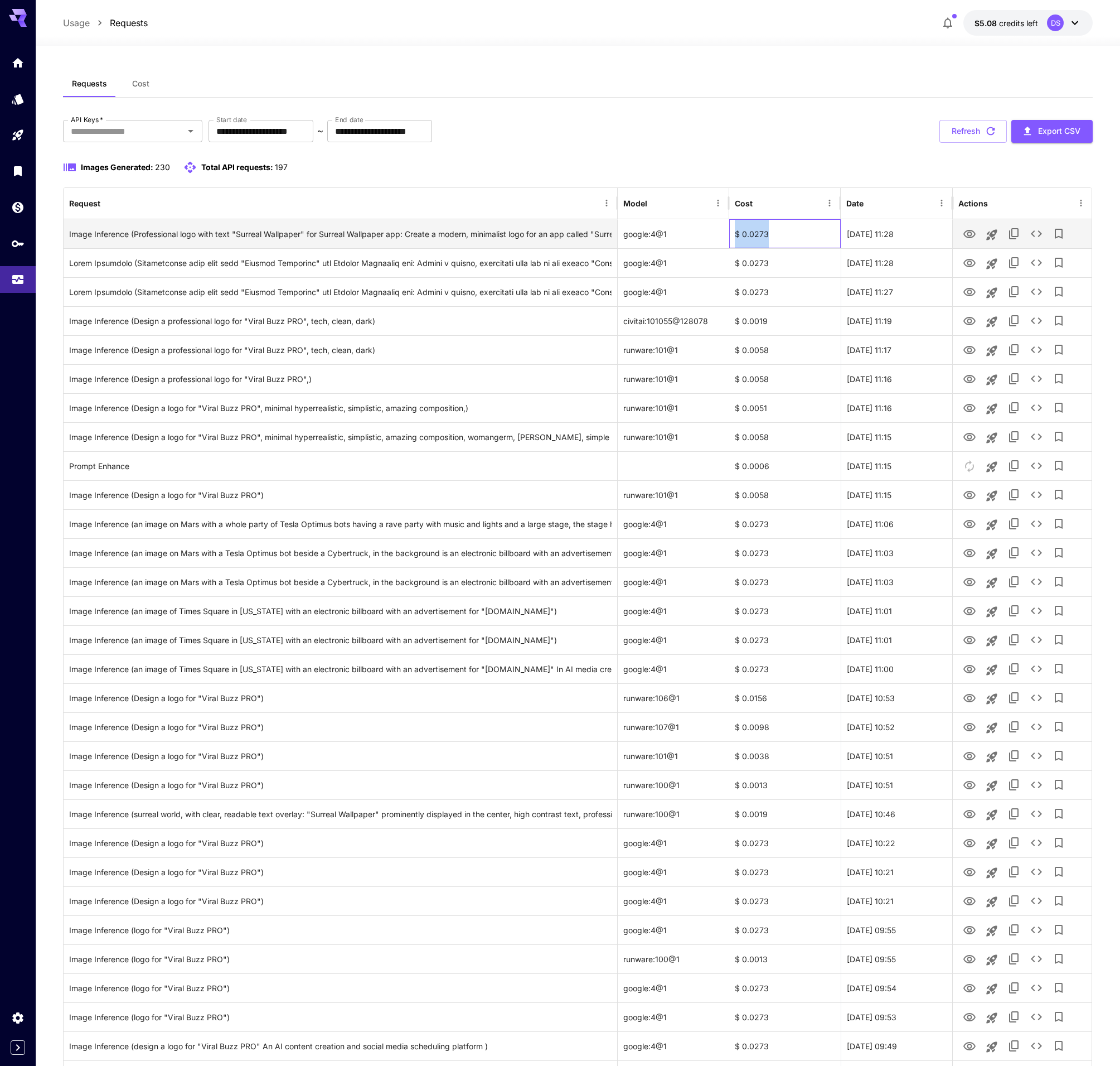
drag, startPoint x: 751, startPoint y: 234, endPoint x: 733, endPoint y: 235, distance: 18.0
click at [733, 235] on div "$ 0.0273" at bounding box center [785, 233] width 111 height 29
click at [673, 146] on div "**********" at bounding box center [578, 909] width 1030 height 1579
drag, startPoint x: 636, startPoint y: 233, endPoint x: 622, endPoint y: 235, distance: 14.1
click at [622, 235] on div "google:4@1" at bounding box center [673, 233] width 111 height 29
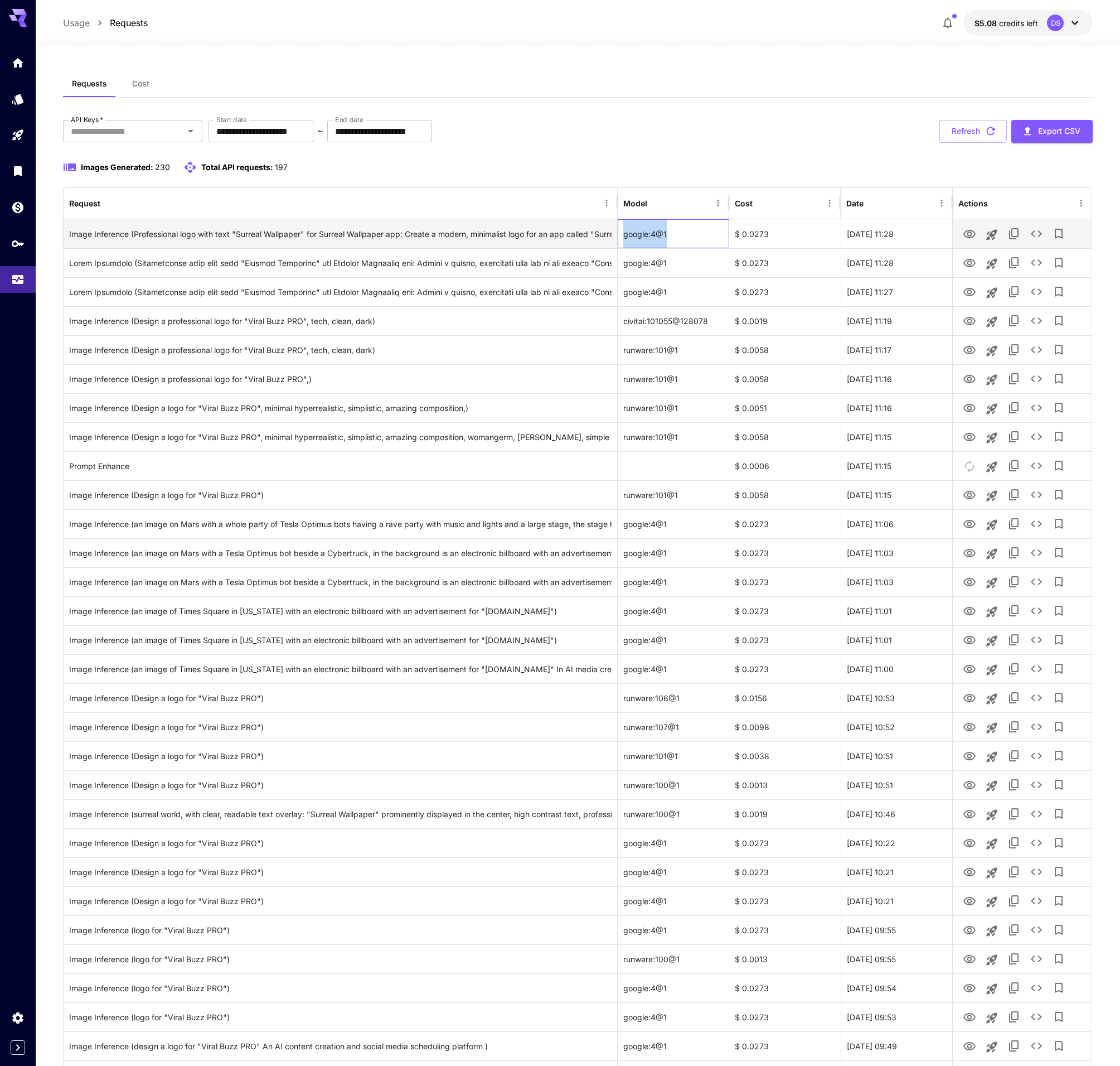
copy div "google:4@1"
drag, startPoint x: 607, startPoint y: 150, endPoint x: 623, endPoint y: 146, distance: 16.5
click at [607, 150] on div "**********" at bounding box center [578, 909] width 1030 height 1579
click at [790, 141] on div "**********" at bounding box center [578, 131] width 1030 height 23
